Goal: Task Accomplishment & Management: Manage account settings

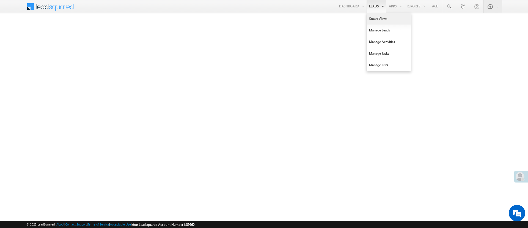
click at [369, 20] on link "Smart Views" at bounding box center [389, 19] width 44 height 12
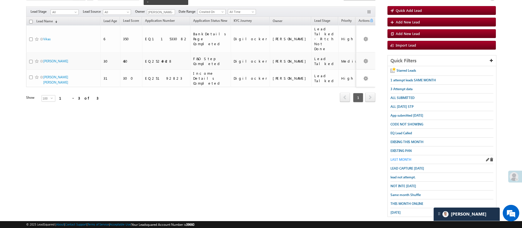
click at [407, 157] on span "LAST MONTH" at bounding box center [401, 159] width 21 height 4
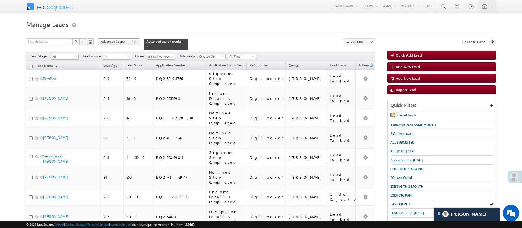
click at [125, 38] on div "Advanced Search" at bounding box center [119, 41] width 42 height 7
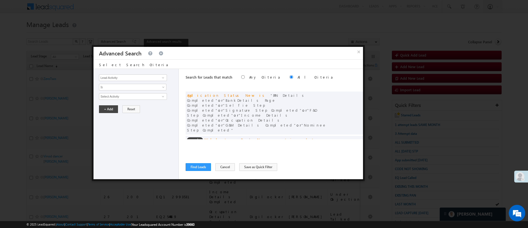
scroll to position [42, 0]
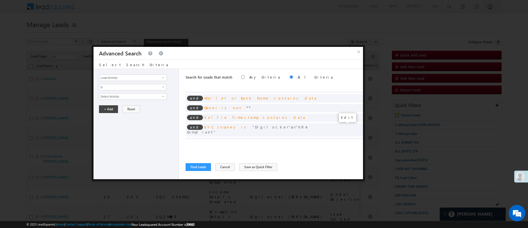
click at [349, 149] on span at bounding box center [351, 151] width 4 height 4
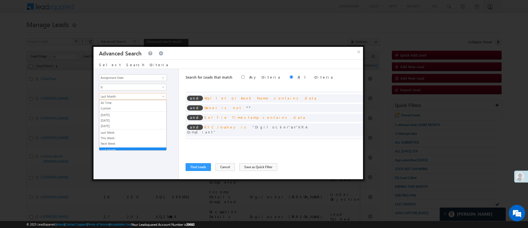
click at [135, 97] on span "Last Month" at bounding box center [129, 96] width 60 height 5
click at [133, 104] on link "Custom" at bounding box center [132, 105] width 67 height 5
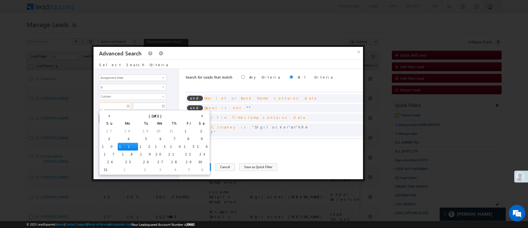
click at [116, 105] on input "text" at bounding box center [115, 105] width 32 height 7
click at [103, 112] on th "‹" at bounding box center [108, 115] width 17 height 8
click at [107, 154] on td "20" at bounding box center [106, 154] width 13 height 8
type input "[DATE]"
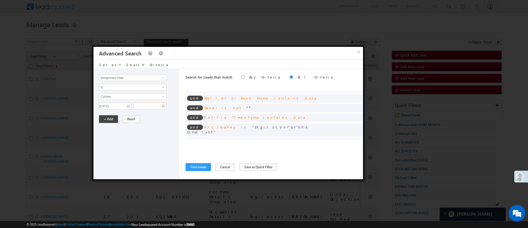
click at [145, 108] on input "text" at bounding box center [149, 105] width 33 height 7
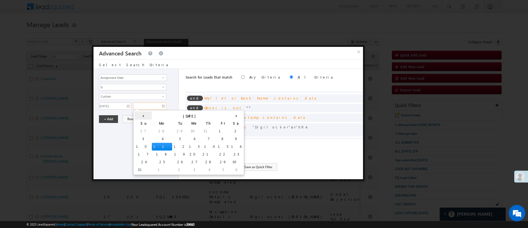
click at [139, 114] on th "‹" at bounding box center [143, 115] width 17 height 8
click at [190, 162] on td "31" at bounding box center [198, 162] width 17 height 8
type input "[DATE]"
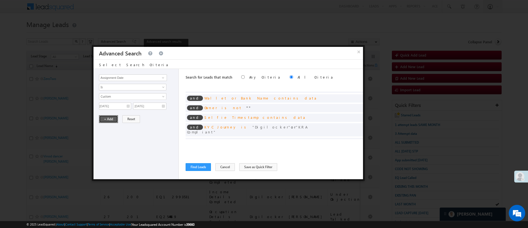
click at [106, 120] on button "+ Add" at bounding box center [108, 119] width 19 height 8
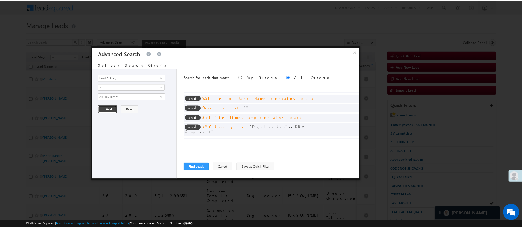
scroll to position [0, 0]
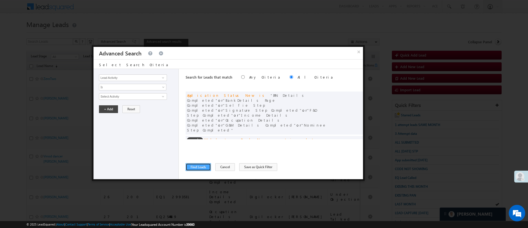
click at [197, 167] on button "Find Leads" at bounding box center [198, 167] width 25 height 8
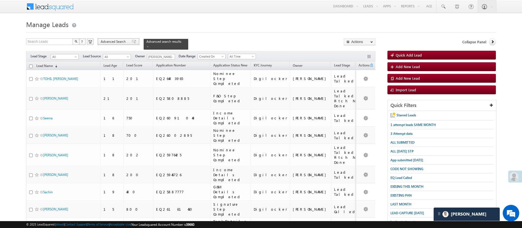
click at [113, 41] on span "Advanced Search" at bounding box center [114, 41] width 27 height 5
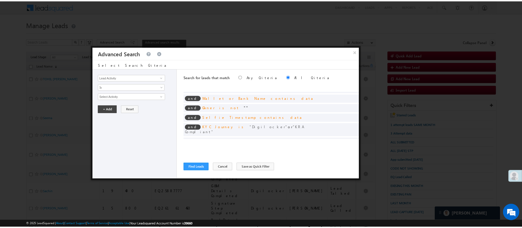
scroll to position [44, 0]
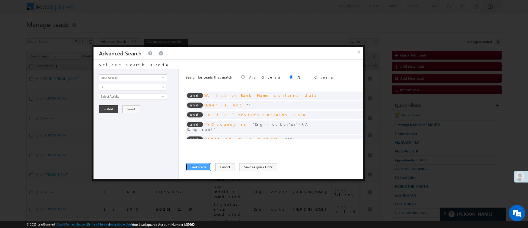
click at [192, 167] on button "Find Leads" at bounding box center [198, 167] width 25 height 8
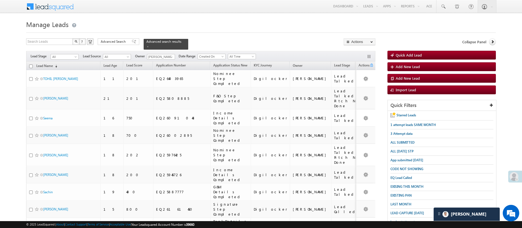
click at [28, 63] on th "Lead Name (sorted descending)" at bounding box center [63, 65] width 74 height 9
click at [32, 64] on input "checkbox" at bounding box center [31, 66] width 4 height 4
checkbox input "true"
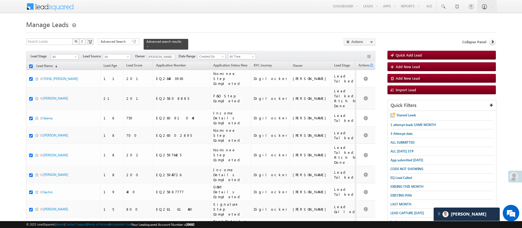
checkbox input "true"
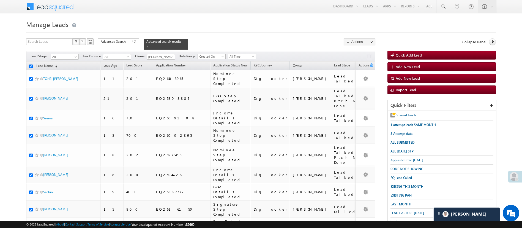
checkbox input "true"
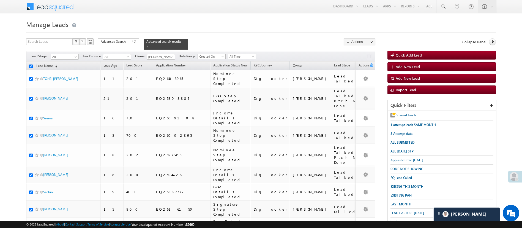
checkbox input "true"
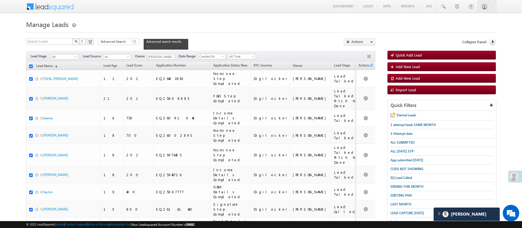
checkbox input "true"
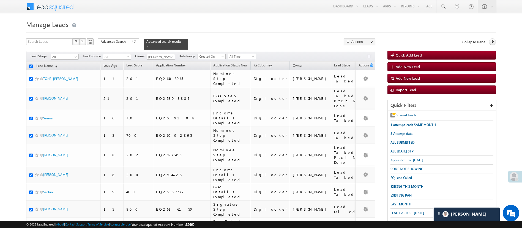
checkbox input "true"
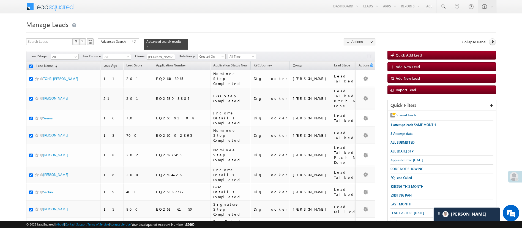
checkbox input "true"
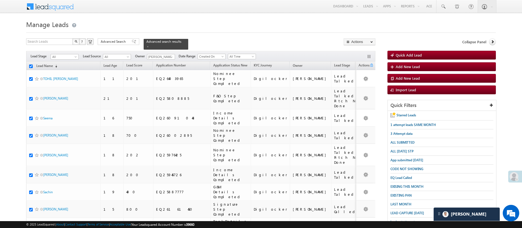
checkbox input "true"
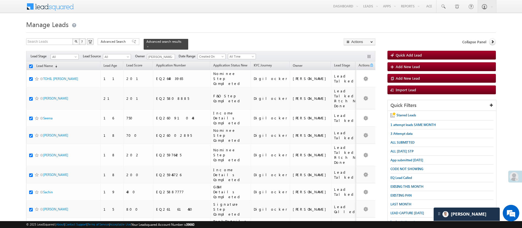
checkbox input "true"
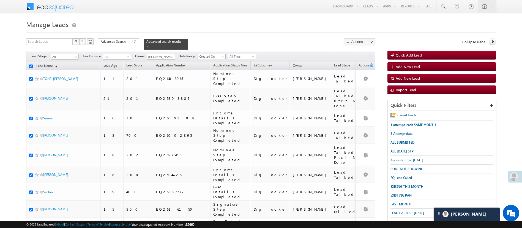
checkbox input "true"
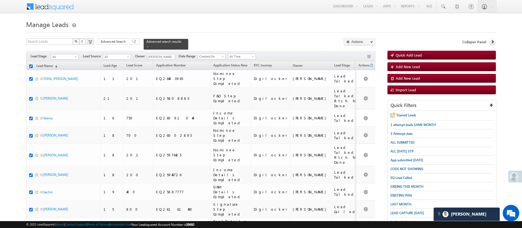
checkbox input "true"
click at [368, 82] on link "Change Owner" at bounding box center [359, 82] width 31 height 7
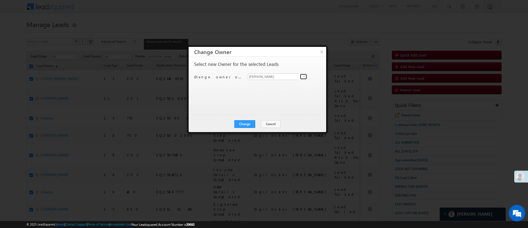
click at [302, 77] on link at bounding box center [303, 77] width 7 height 6
click at [274, 87] on span "[PERSON_NAME][EMAIL_ADDRESS][DOMAIN_NAME]" at bounding box center [275, 87] width 50 height 4
type input "[PERSON_NAME]"
click at [248, 122] on button "Change" at bounding box center [245, 124] width 21 height 8
click at [258, 125] on button "Close" at bounding box center [259, 124] width 18 height 8
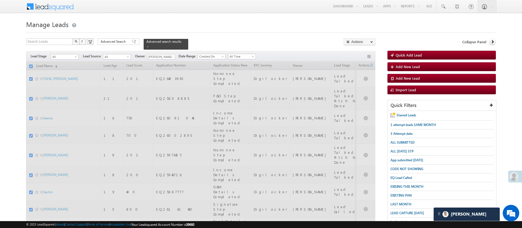
checkbox input "false"
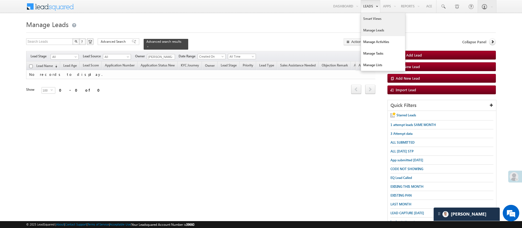
click at [374, 20] on link "Smart Views" at bounding box center [383, 19] width 44 height 12
